Goal: Information Seeking & Learning: Learn about a topic

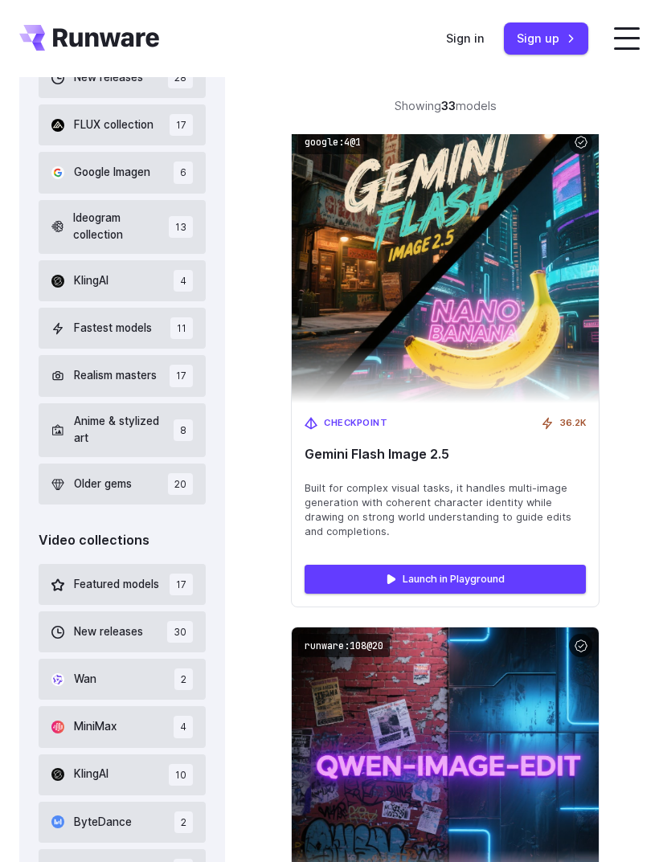
scroll to position [387, 0]
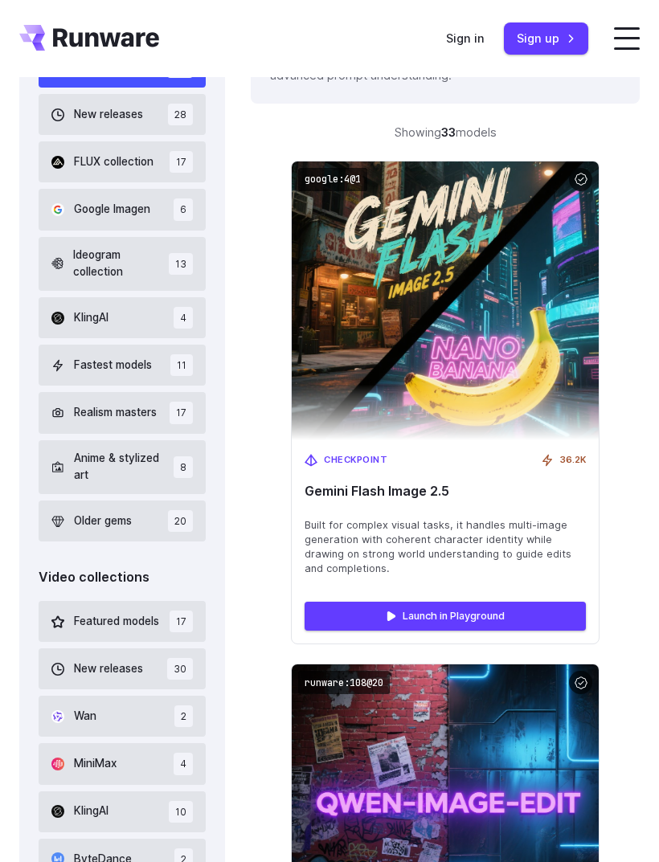
click at [549, 607] on link "Launch in Playground" at bounding box center [445, 616] width 281 height 29
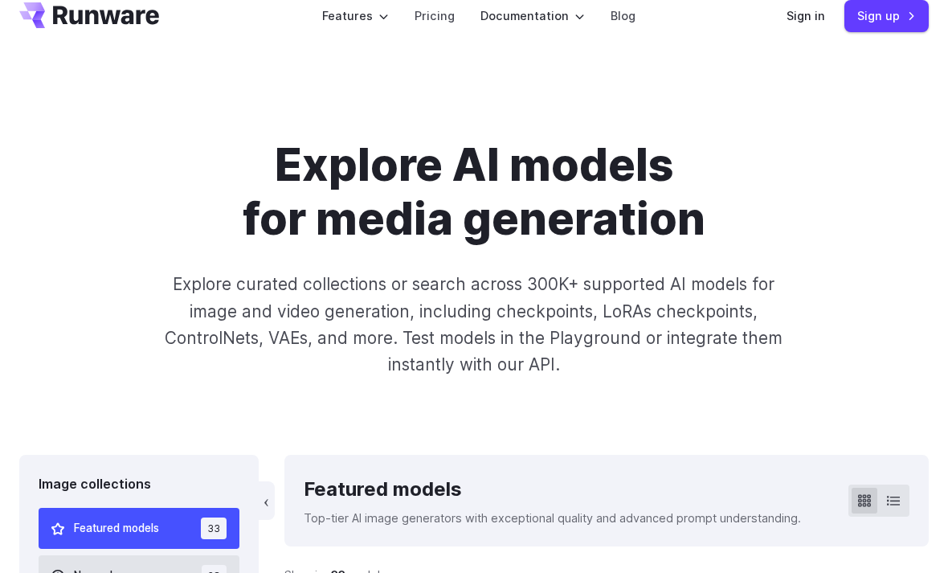
scroll to position [0, 0]
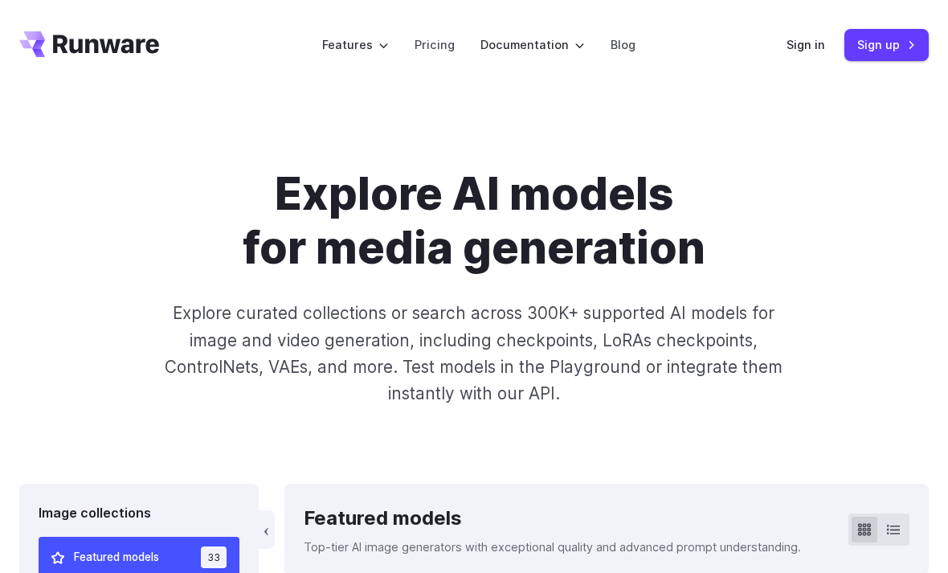
click at [444, 48] on link "Pricing" at bounding box center [435, 44] width 40 height 18
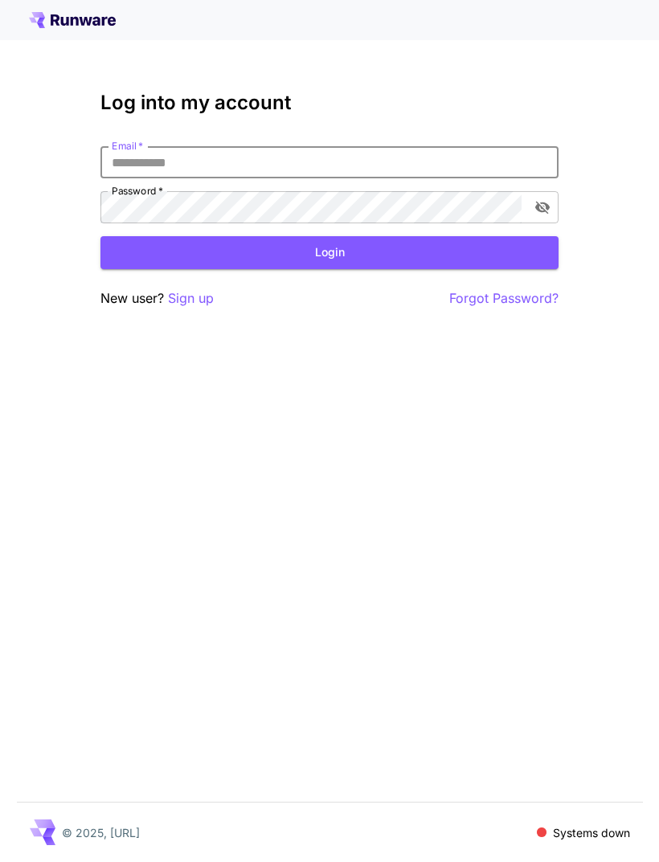
type input "**********"
click at [330, 252] on button "Login" at bounding box center [329, 252] width 458 height 33
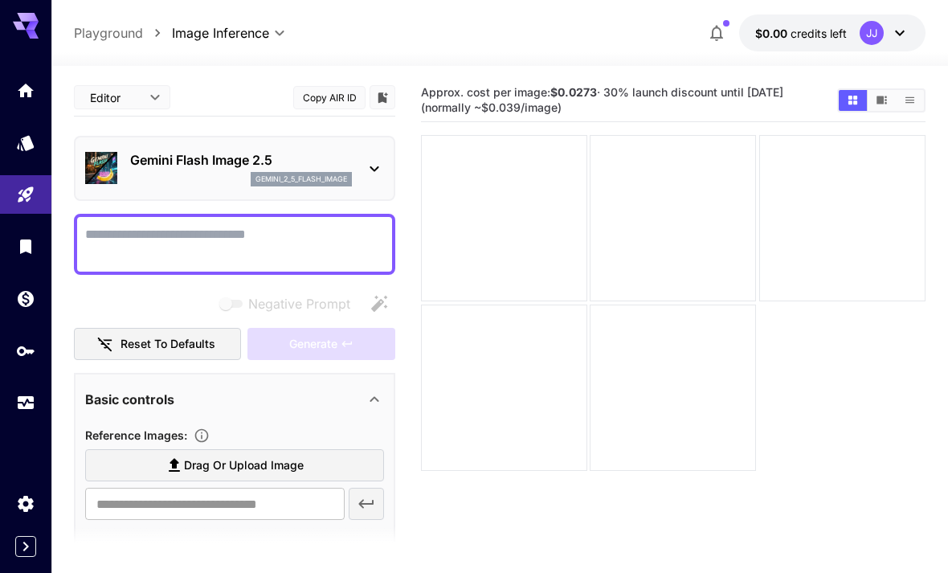
click at [28, 87] on icon "Home" at bounding box center [26, 91] width 16 height 14
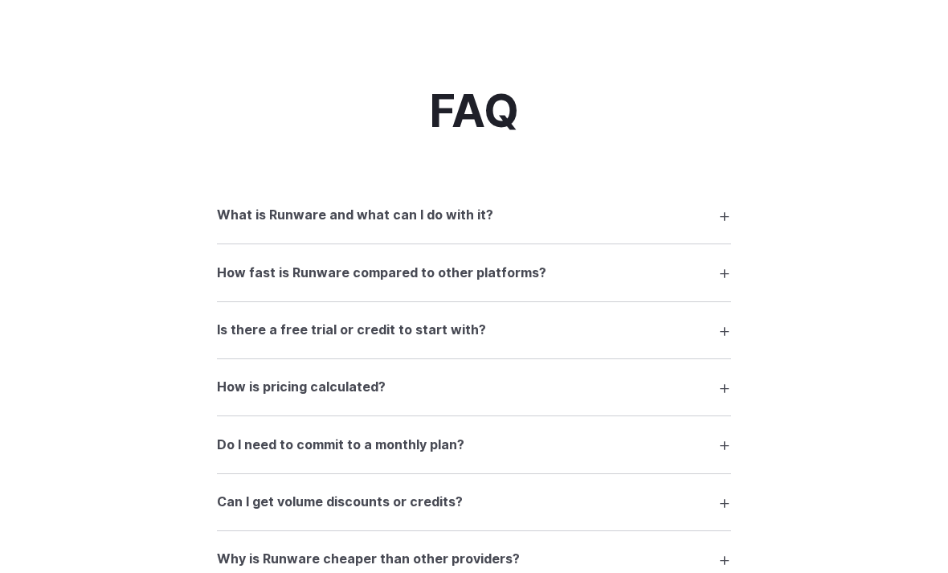
scroll to position [2167, 0]
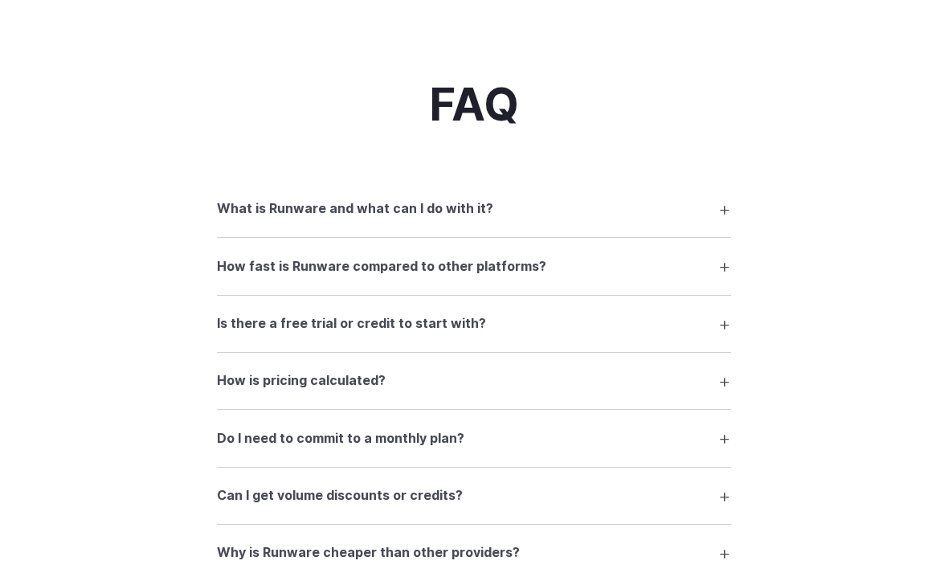
click at [698, 260] on summary "How fast is Runware compared to other platforms?" at bounding box center [474, 266] width 514 height 31
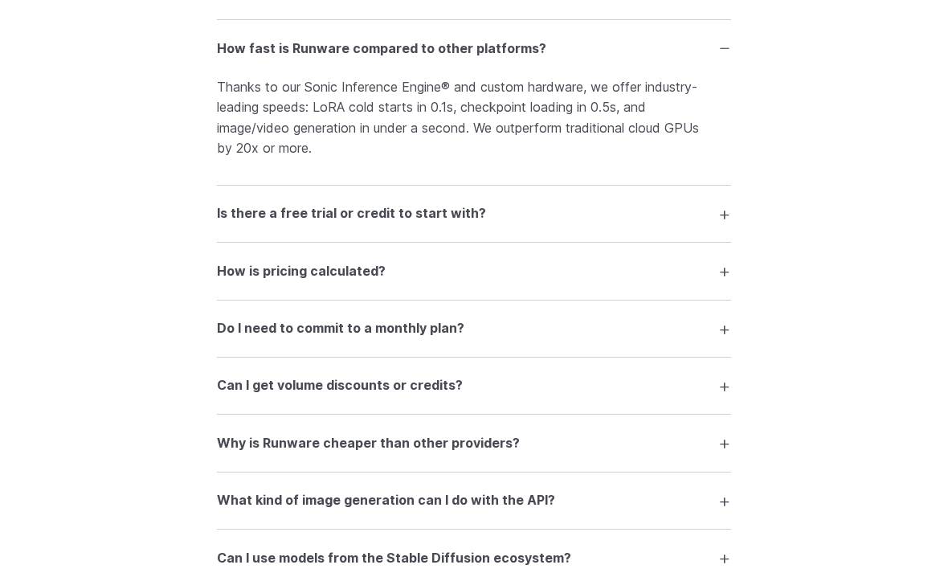
scroll to position [2389, 0]
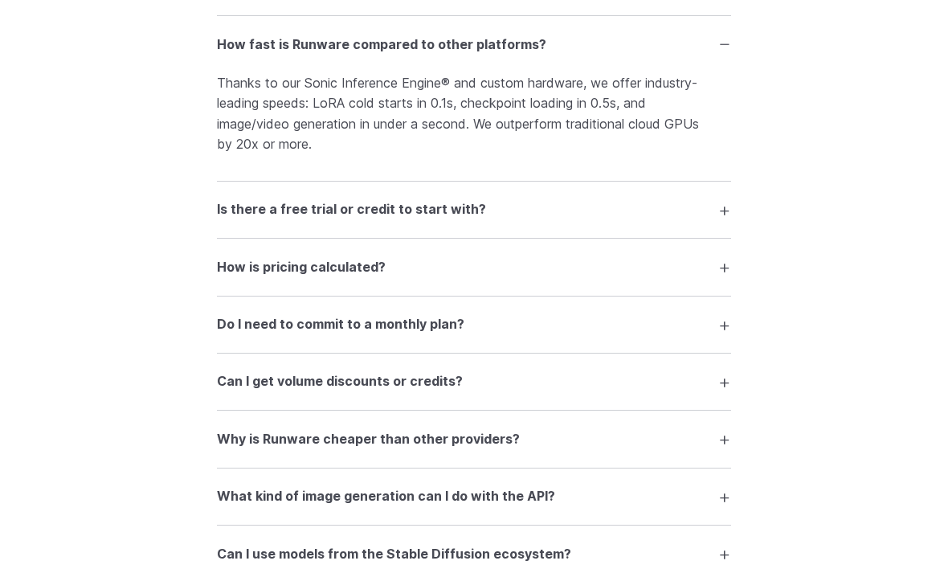
click at [706, 211] on summary "Is there a free trial or credit to start with?" at bounding box center [474, 210] width 514 height 31
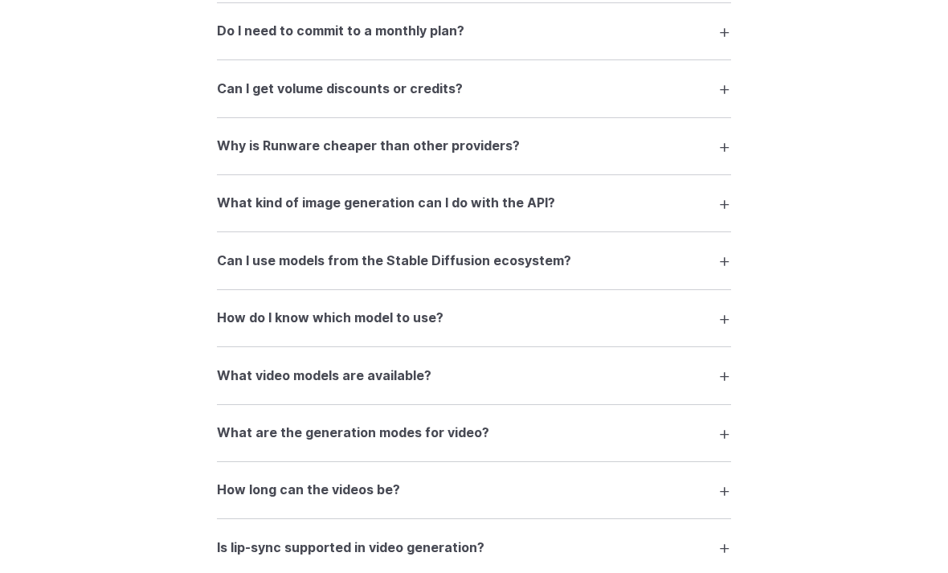
scroll to position [2749, 0]
click at [686, 149] on summary "Why is Runware cheaper than other providers?" at bounding box center [474, 146] width 514 height 31
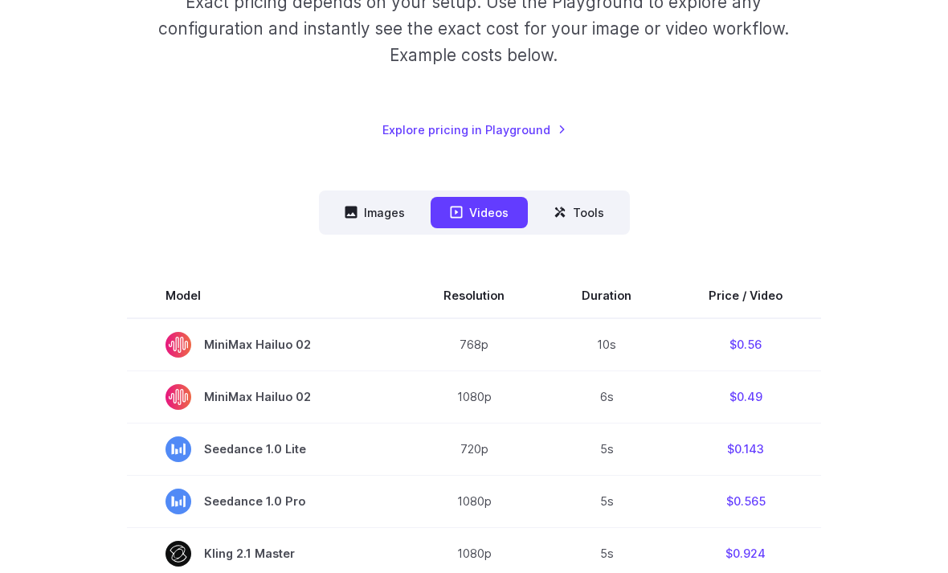
scroll to position [281, 0]
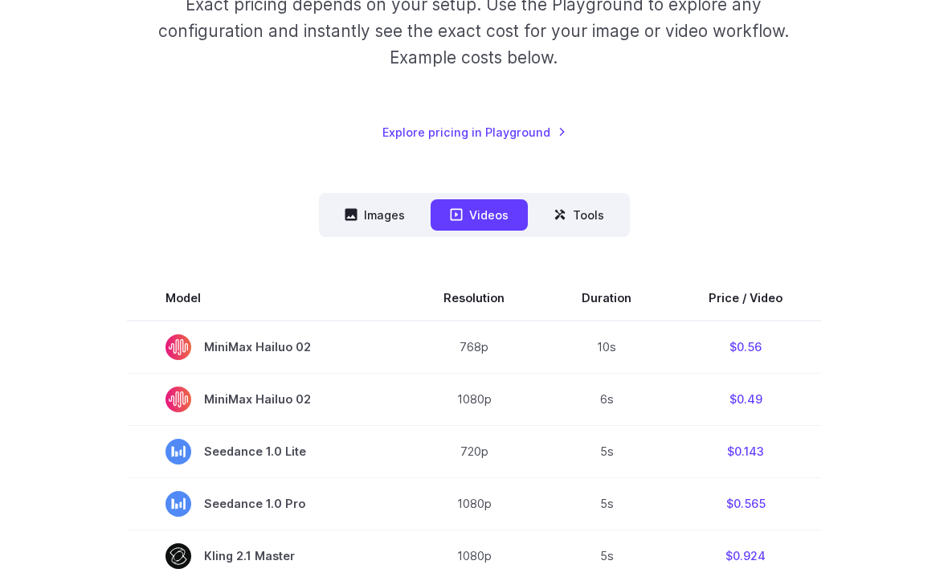
click at [390, 219] on button "Images" at bounding box center [375, 215] width 99 height 31
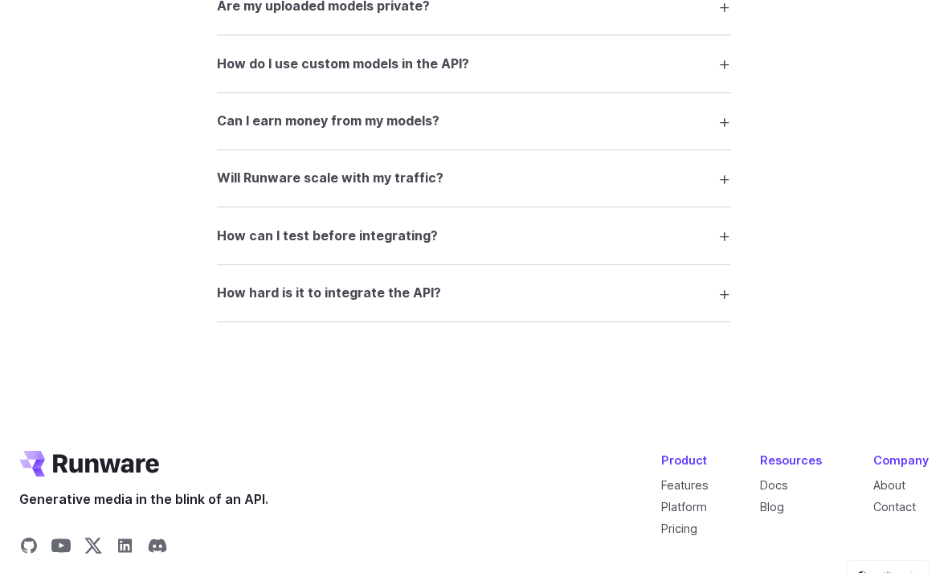
scroll to position [3342, 0]
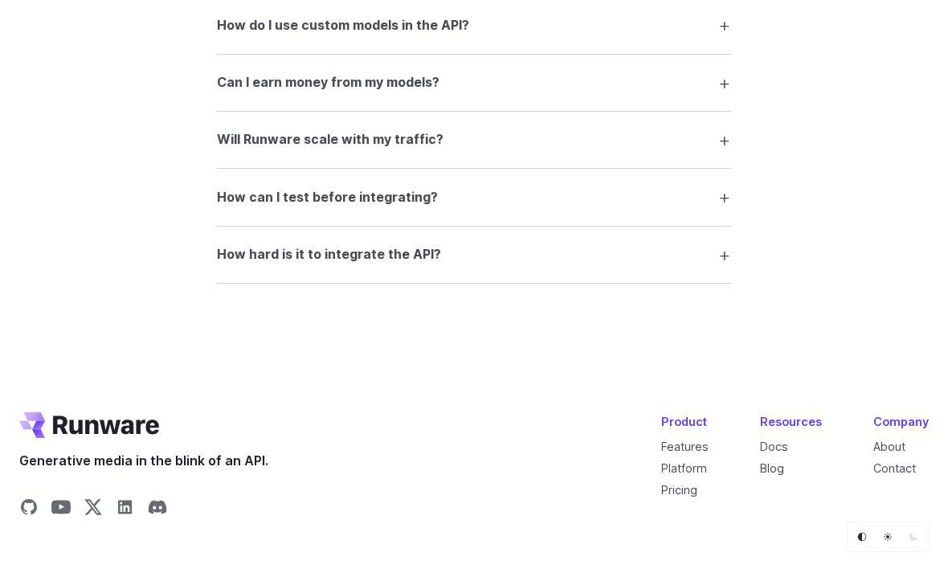
click at [703, 473] on link "Platform" at bounding box center [684, 468] width 46 height 14
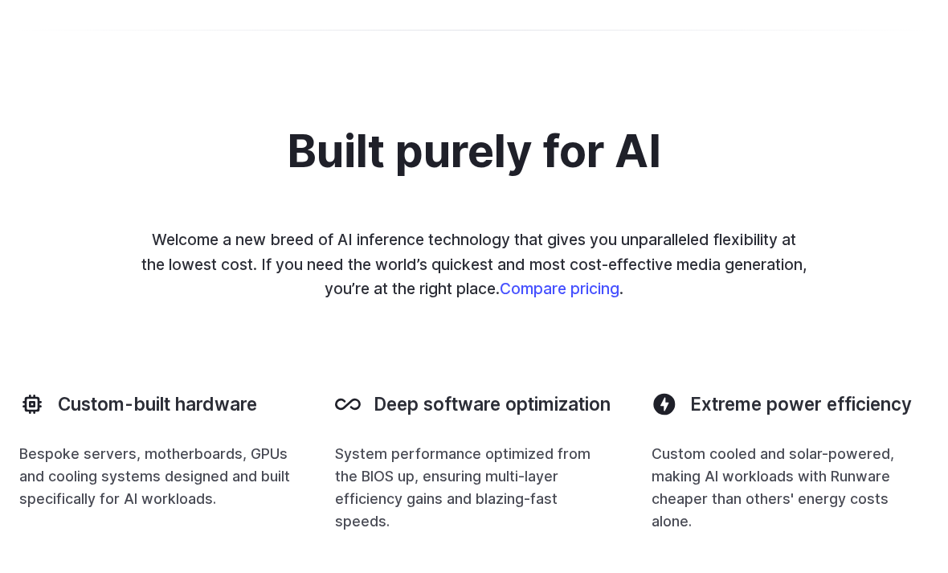
scroll to position [1213, 0]
click at [620, 281] on link "Compare pricing" at bounding box center [560, 290] width 120 height 19
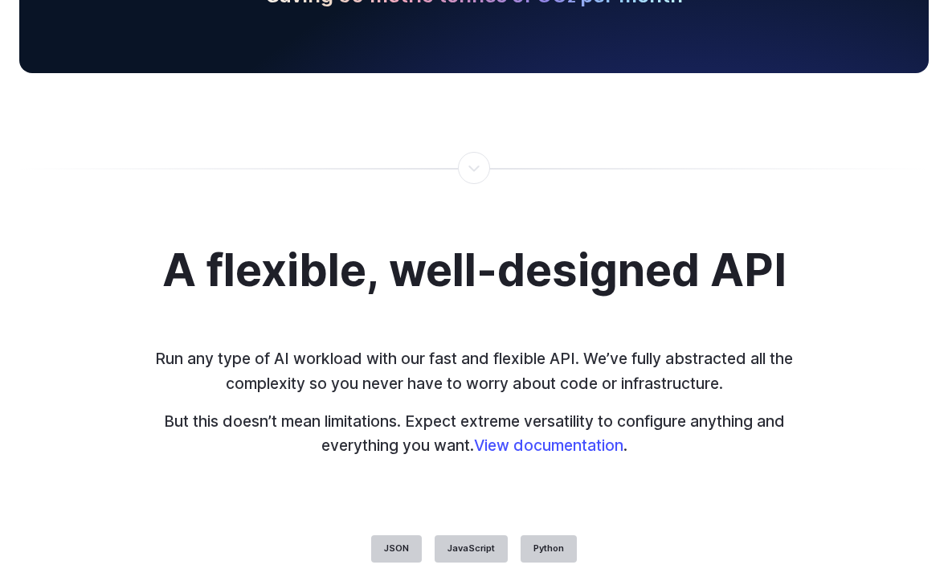
scroll to position [3421, 0]
